Goal: Go to known website: Access a specific website the user already knows

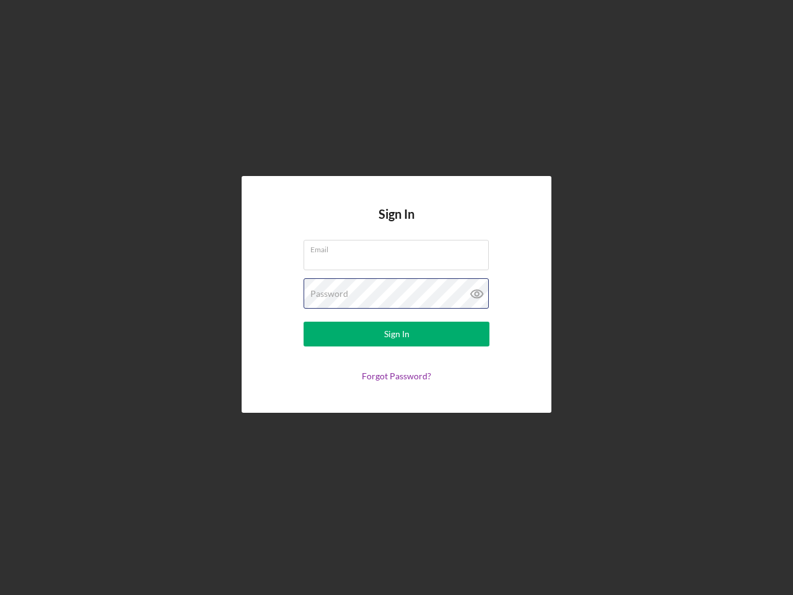
click at [397, 298] on div "Password" at bounding box center [397, 293] width 186 height 31
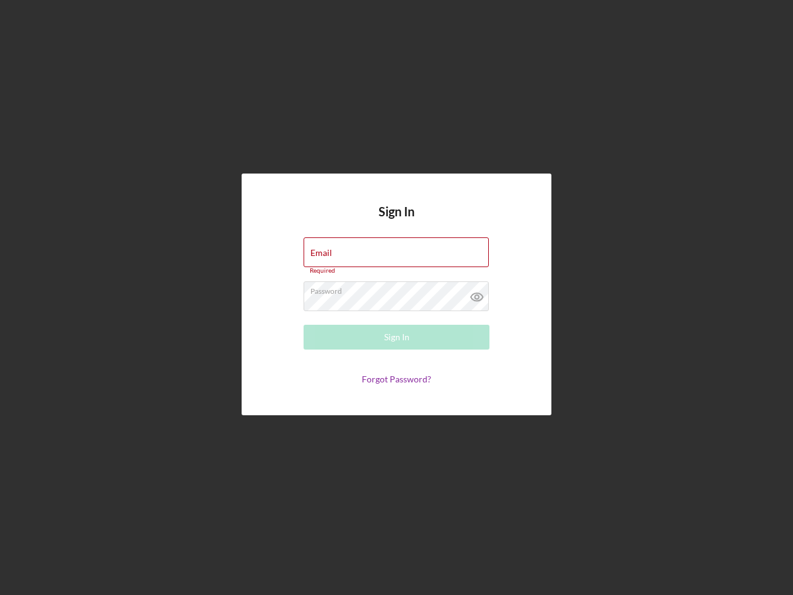
click at [477, 294] on icon at bounding box center [477, 296] width 31 height 31
